Goal: Information Seeking & Learning: Learn about a topic

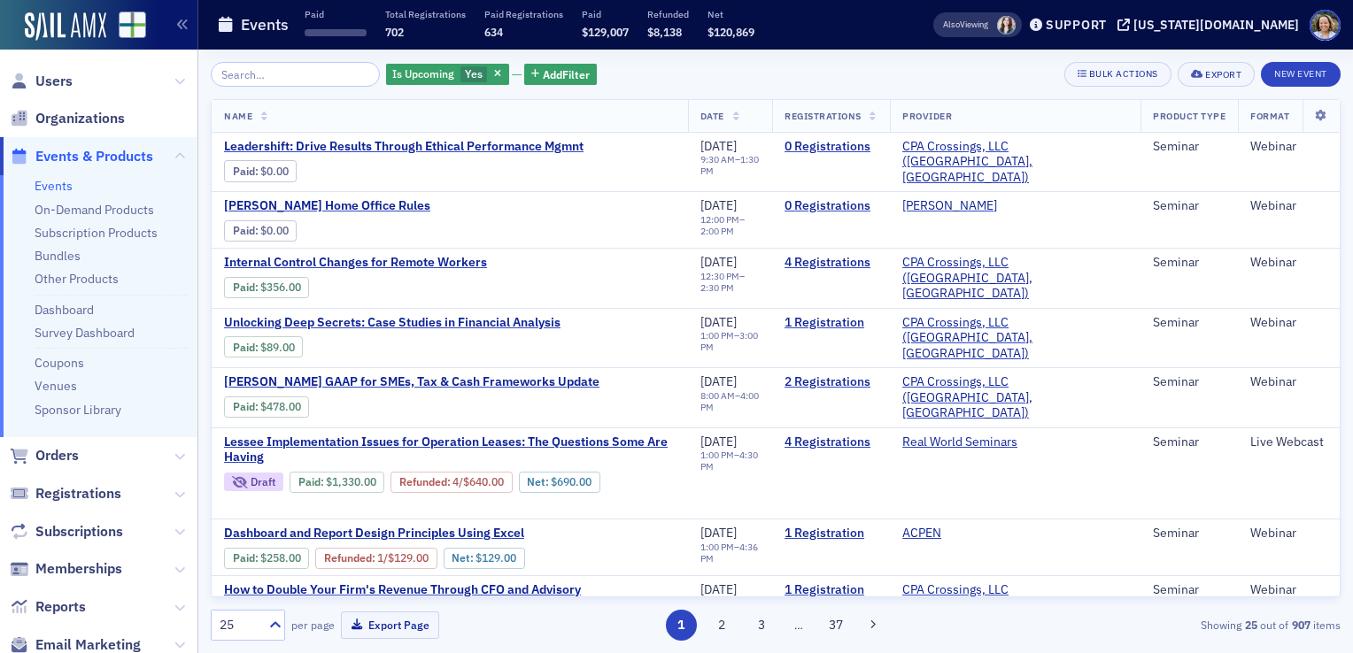
click at [281, 70] on input "search" at bounding box center [295, 74] width 169 height 25
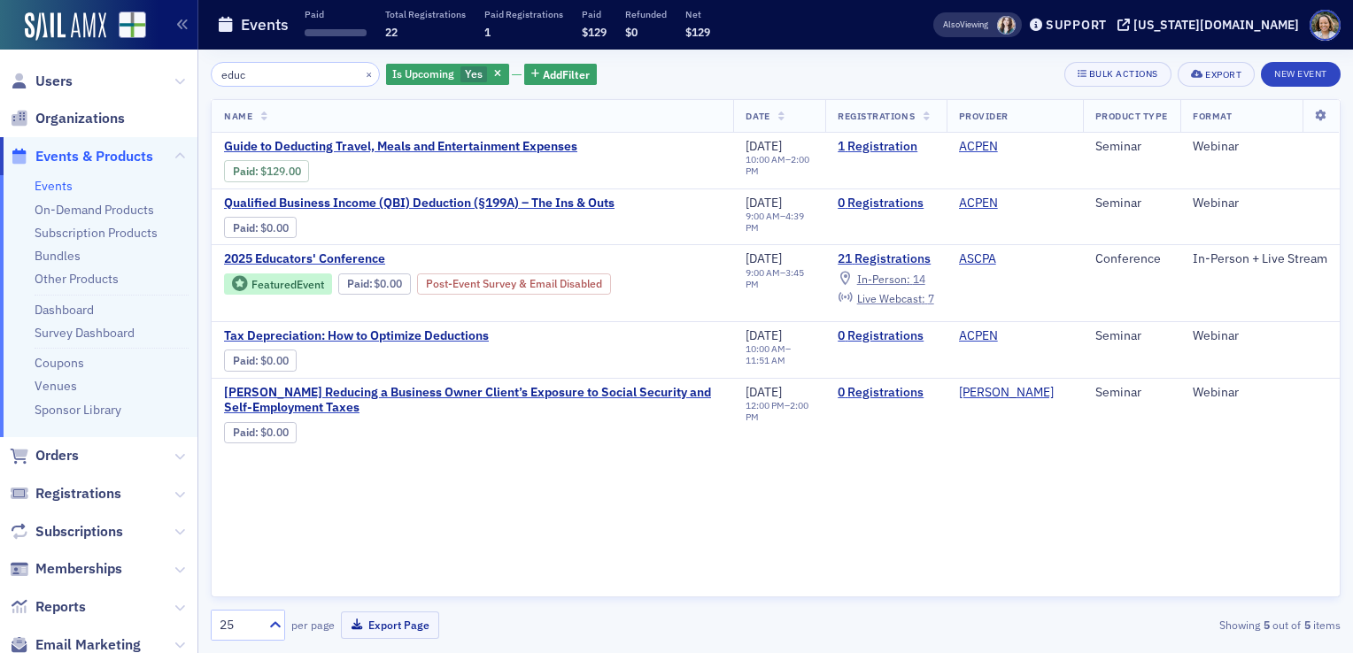
type input "educ"
